Goal: Use online tool/utility

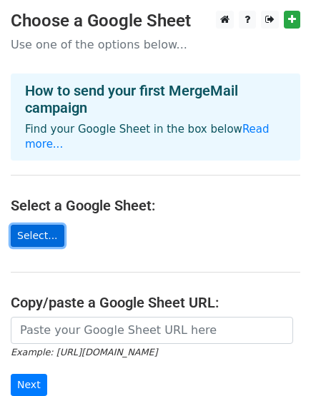
click at [31, 225] on link "Select..." at bounding box center [38, 236] width 54 height 22
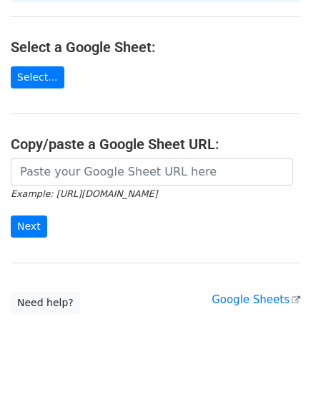
scroll to position [173, 0]
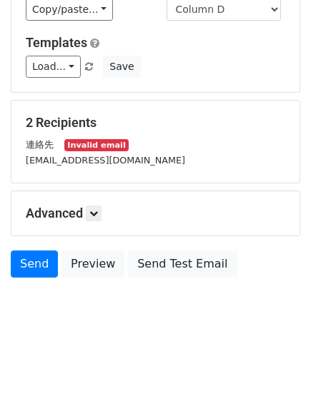
scroll to position [12, 0]
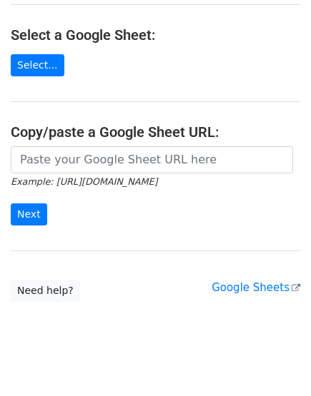
scroll to position [173, 0]
